Goal: Transaction & Acquisition: Book appointment/travel/reservation

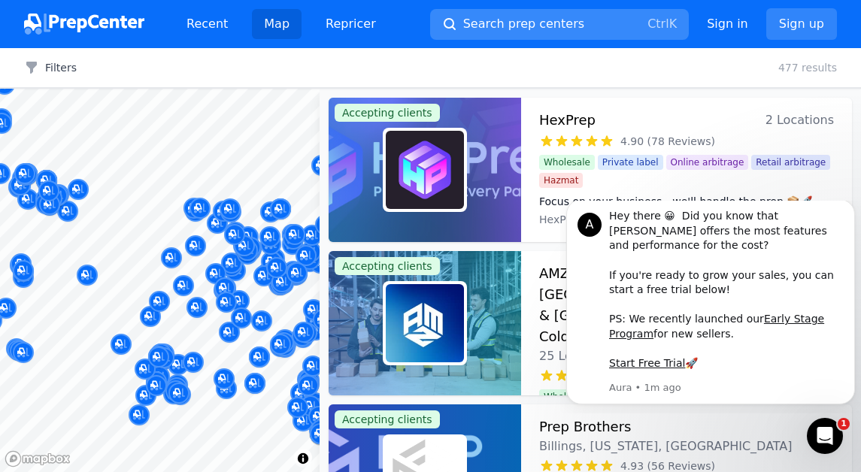
click at [528, 23] on span "Search prep centers" at bounding box center [523, 24] width 121 height 18
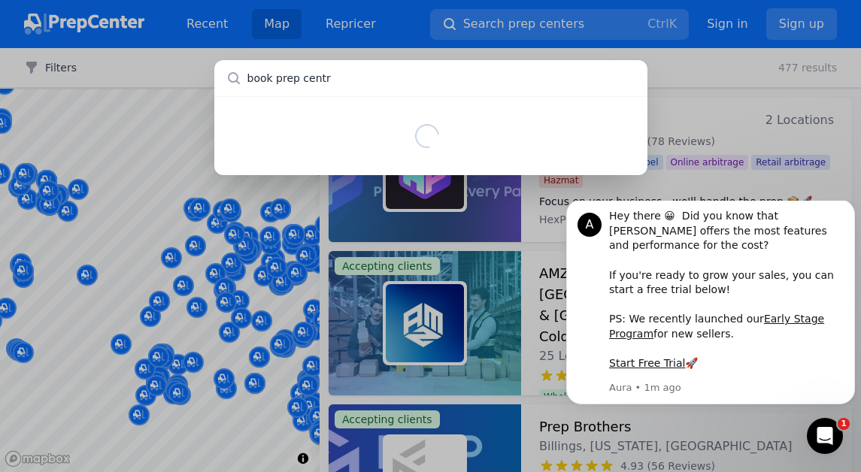
type input "book prep centre"
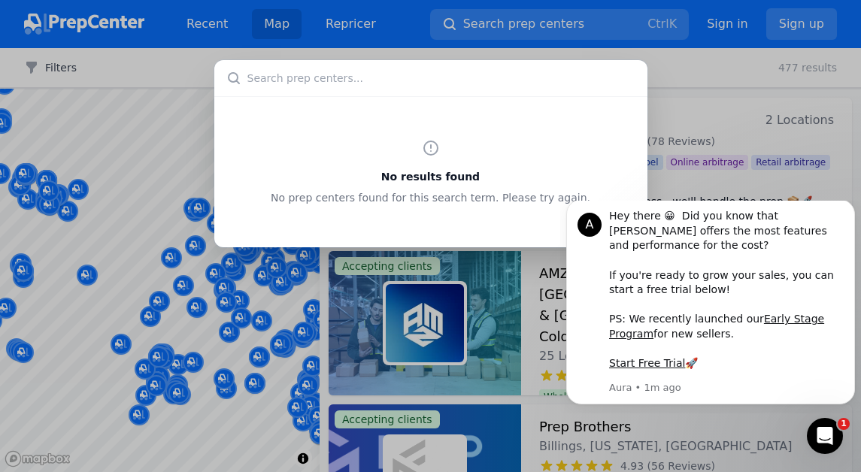
click at [342, 80] on input "text" at bounding box center [430, 78] width 433 height 36
click at [705, 275] on div "Hey there 😀 Did you know that [PERSON_NAME] offers the most features and perfor…" at bounding box center [726, 290] width 235 height 163
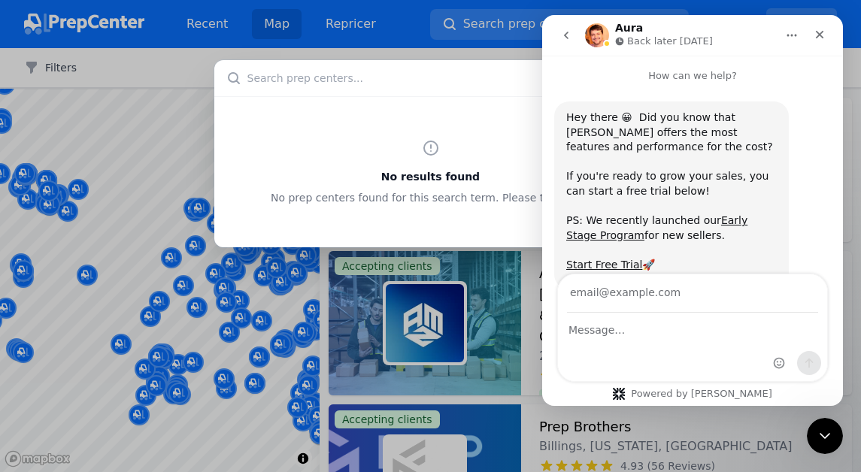
scroll to position [47, 0]
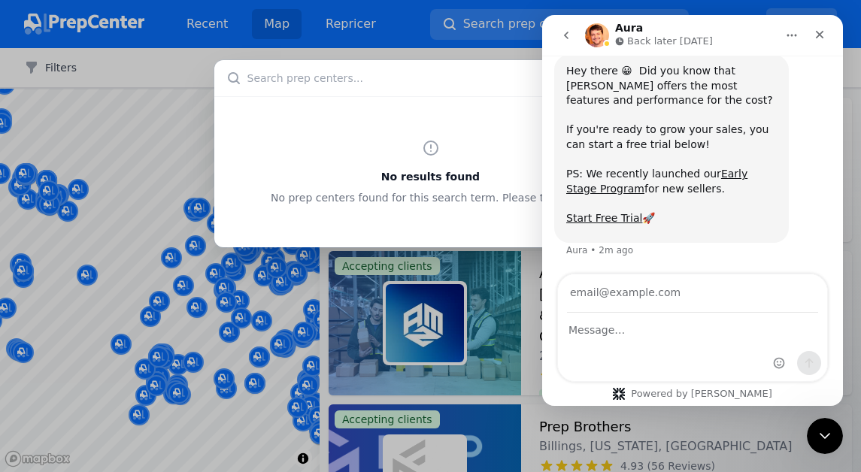
click at [97, 73] on div "No results found No prep centers found for this search term. Please try again." at bounding box center [430, 236] width 861 height 472
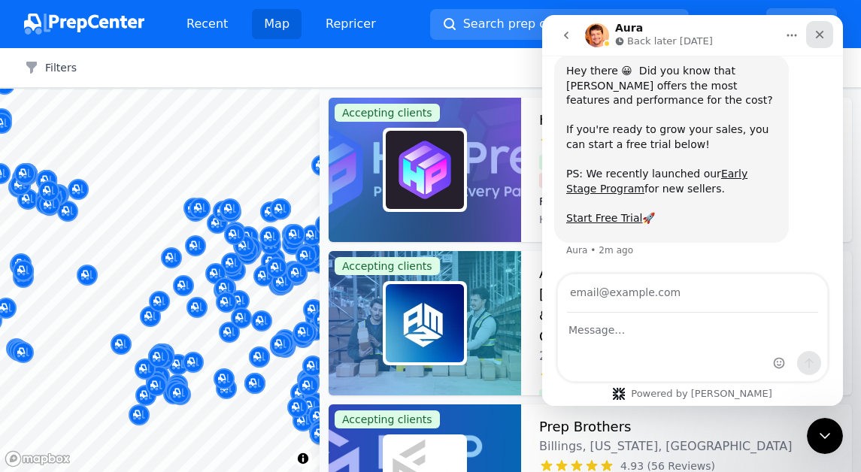
click at [818, 32] on icon "Close" at bounding box center [820, 35] width 8 height 8
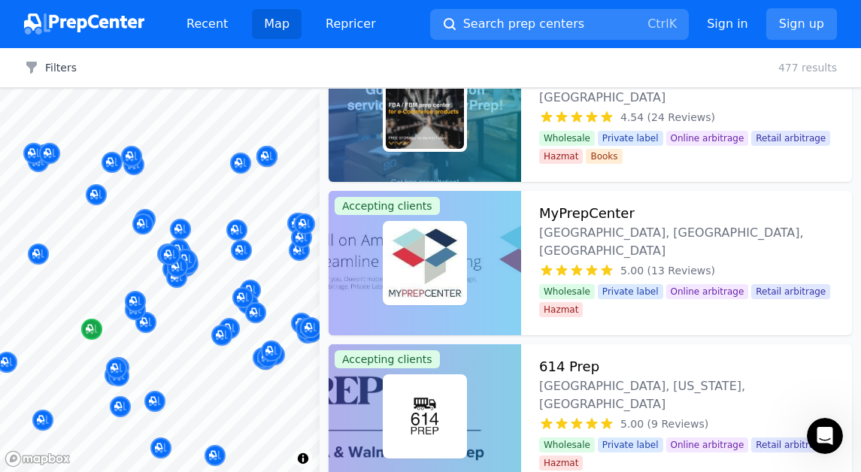
scroll to position [367, 0]
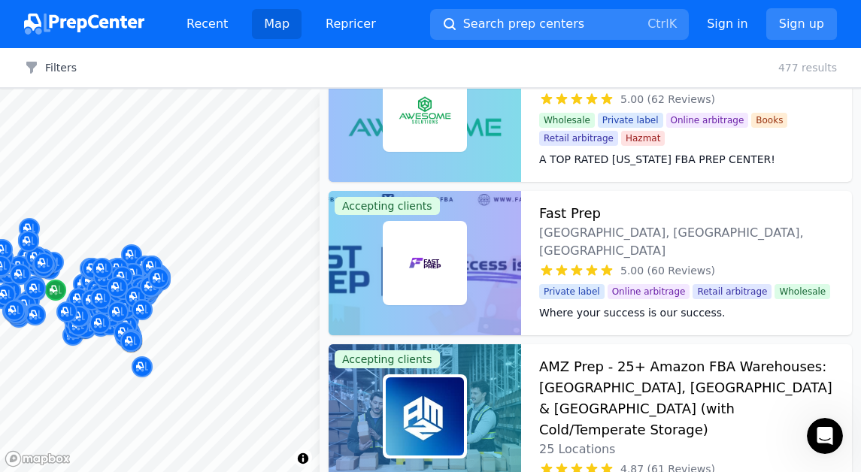
click at [40, 292] on icon "Map marker" at bounding box center [35, 289] width 12 height 10
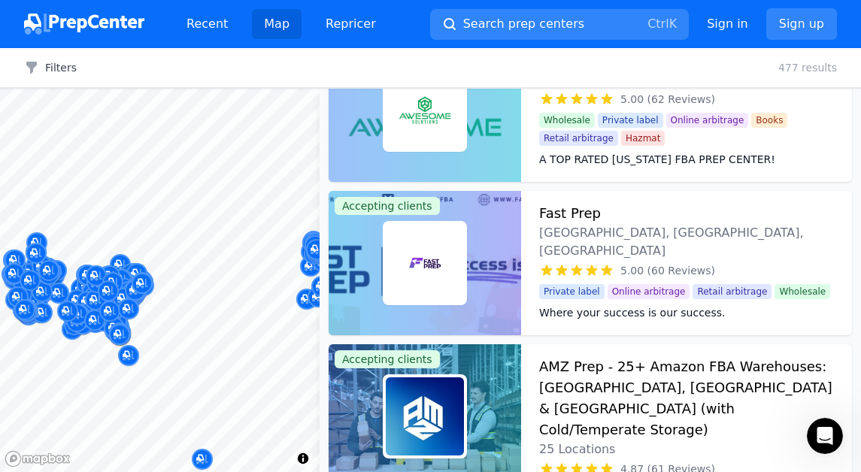
click at [61, 289] on div "MidAmerica Prep [GEOGRAPHIC_DATA], [US_STATE], [GEOGRAPHIC_DATA] 5.00 (5 Review…" at bounding box center [144, 240] width 289 height 102
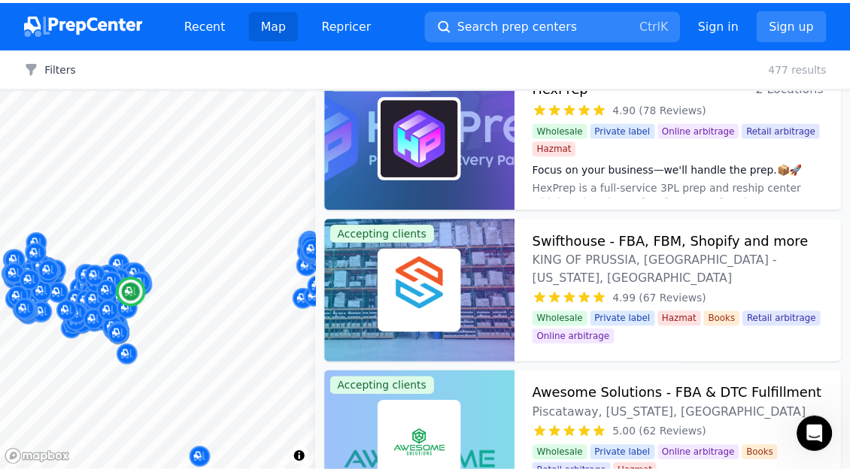
scroll to position [0, 0]
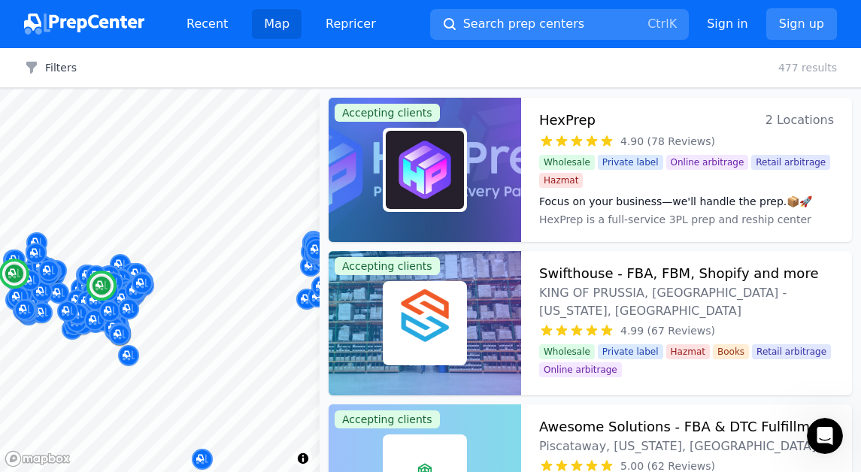
click at [427, 181] on img at bounding box center [425, 170] width 78 height 78
